Goal: Complete application form

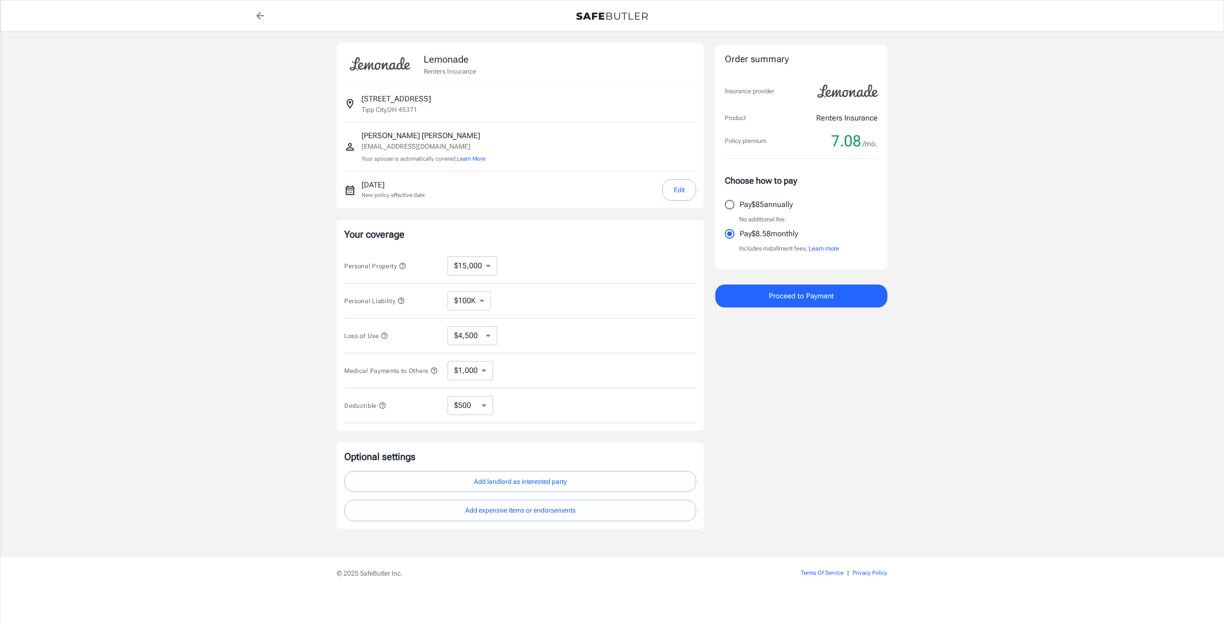
select select "15000"
select select "500"
click at [529, 516] on button "Add expensive items or endorsements" at bounding box center [520, 511] width 352 height 22
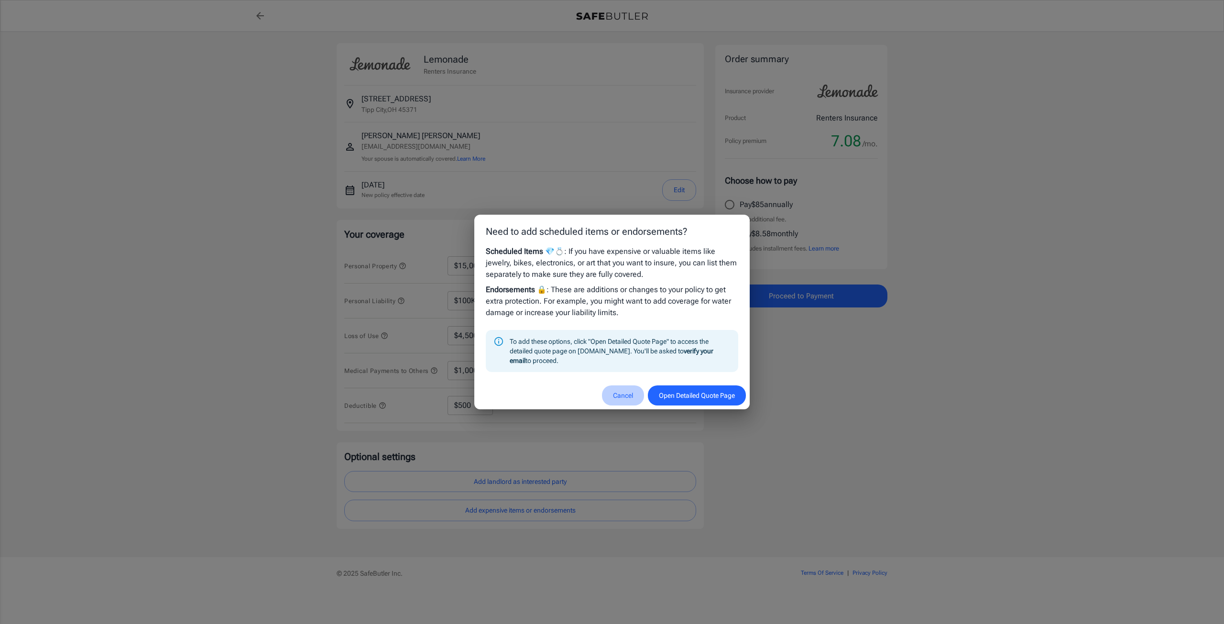
click at [614, 397] on button "Cancel" at bounding box center [623, 395] width 42 height 21
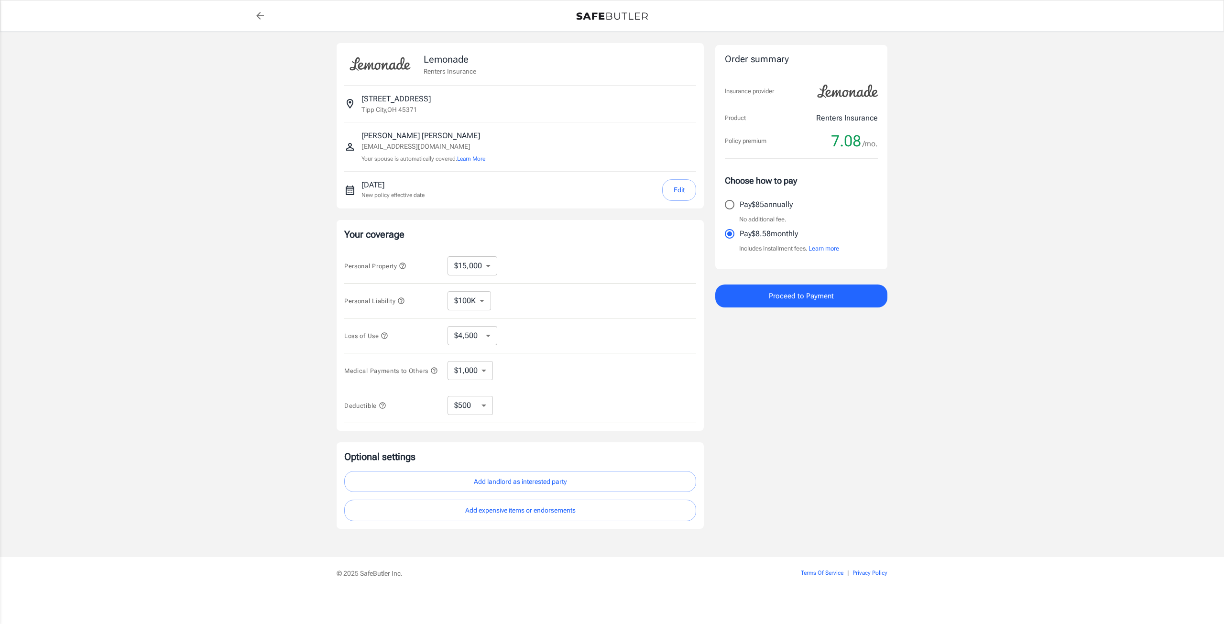
click at [404, 300] on icon "button" at bounding box center [401, 300] width 6 height 6
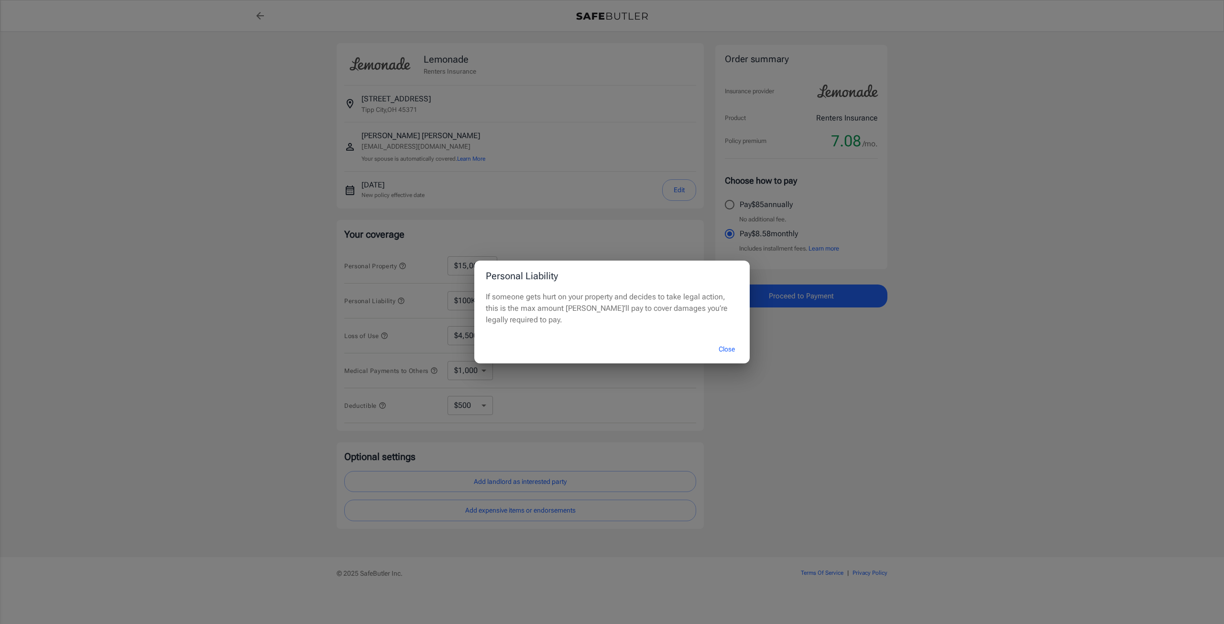
click at [729, 347] on button "Close" at bounding box center [727, 349] width 38 height 21
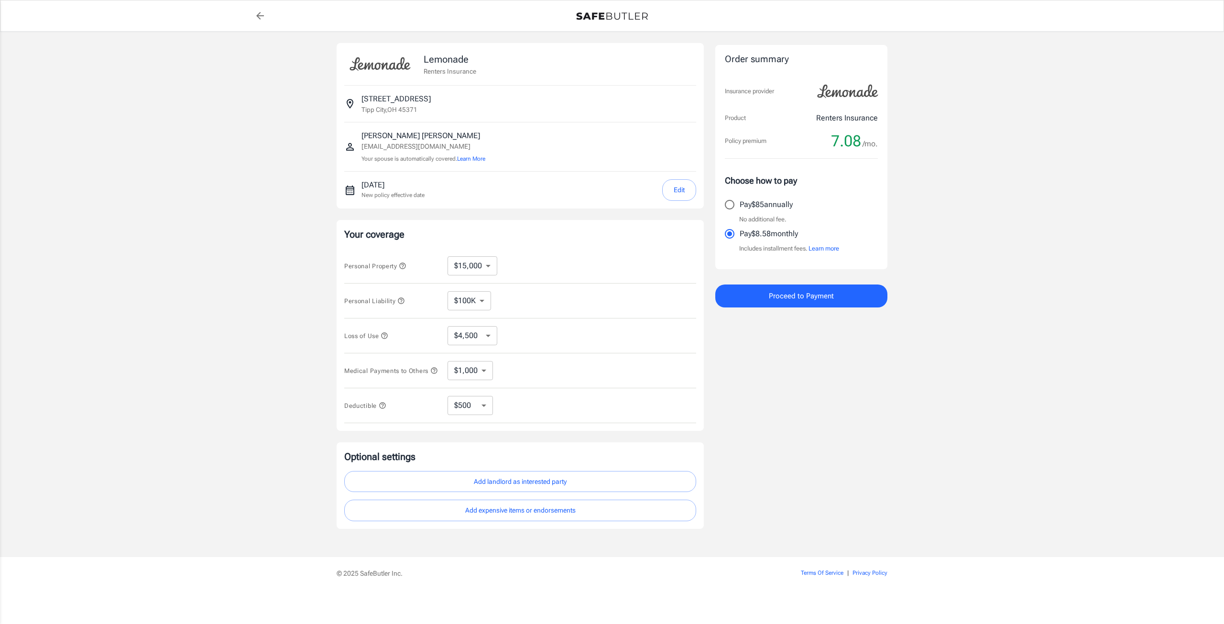
click at [384, 337] on icon "button" at bounding box center [385, 336] width 8 height 8
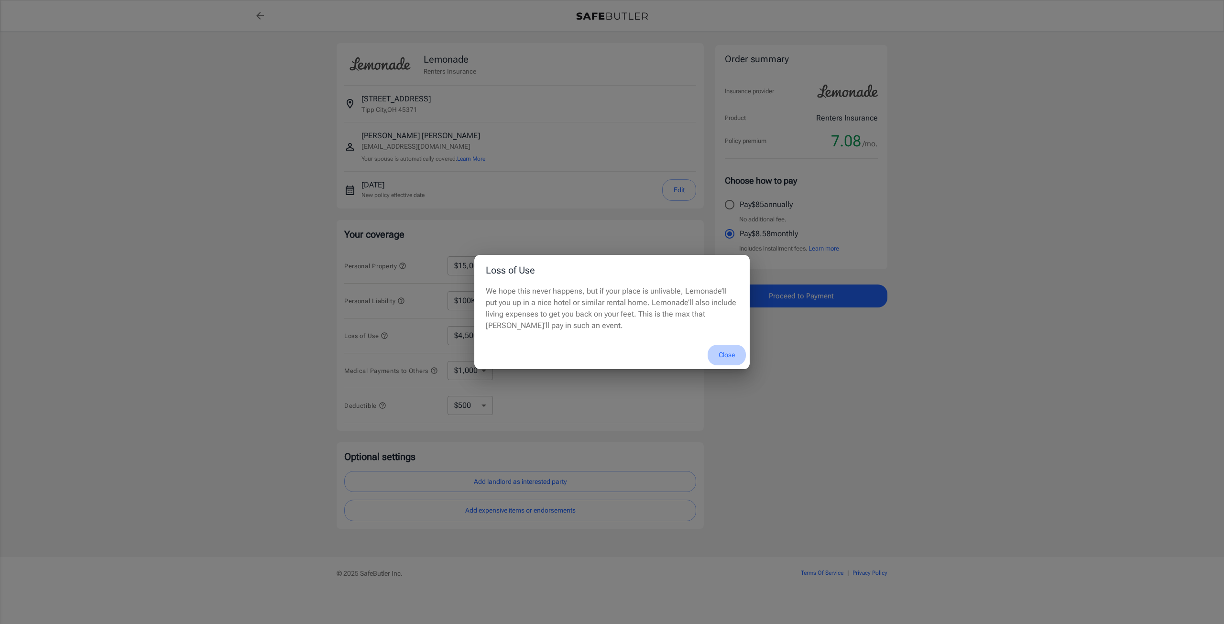
click at [725, 354] on button "Close" at bounding box center [727, 355] width 38 height 21
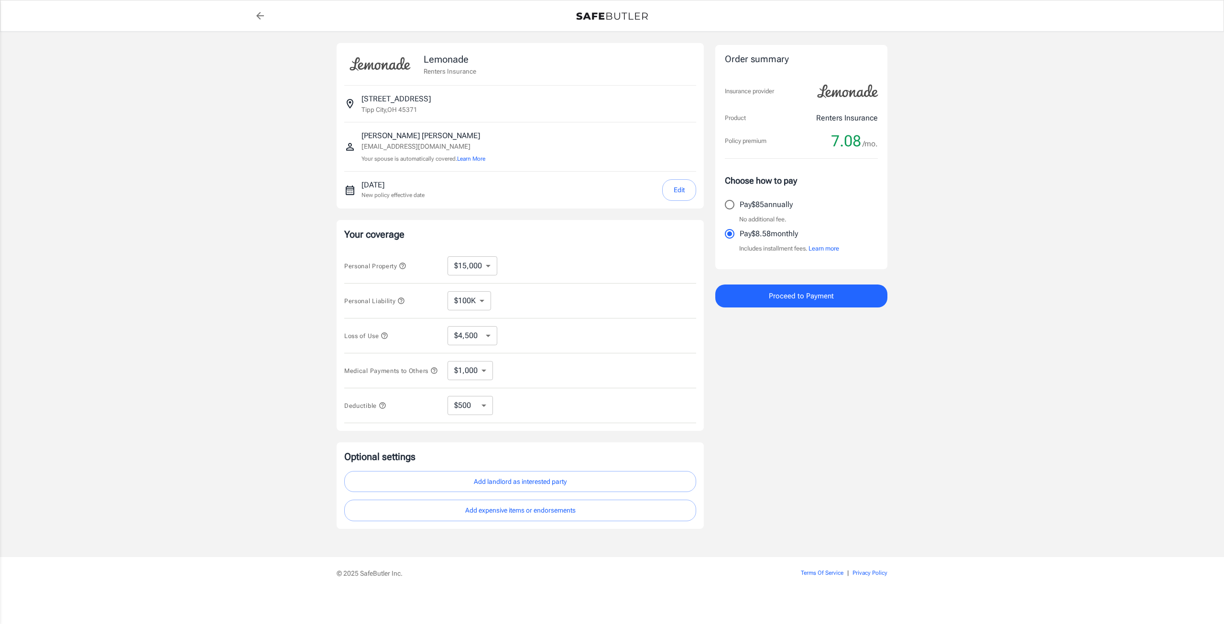
click at [484, 337] on select "$4,500 $7,500 $13,500 $22,500 $34,500 $55,500 $85,500 $130K $200K" at bounding box center [473, 335] width 50 height 19
click at [485, 331] on select "$4,500 $7,500 $13,500 $22,500 $34,500 $55,500 $85,500 $130K $200K" at bounding box center [473, 335] width 50 height 19
click at [618, 270] on div "Personal Property $10,000 $15,000 $20,000 $25,000 $30,000 $40,000 $50,000 $100K…" at bounding box center [520, 266] width 352 height 35
